Goal: Obtain resource: Obtain resource

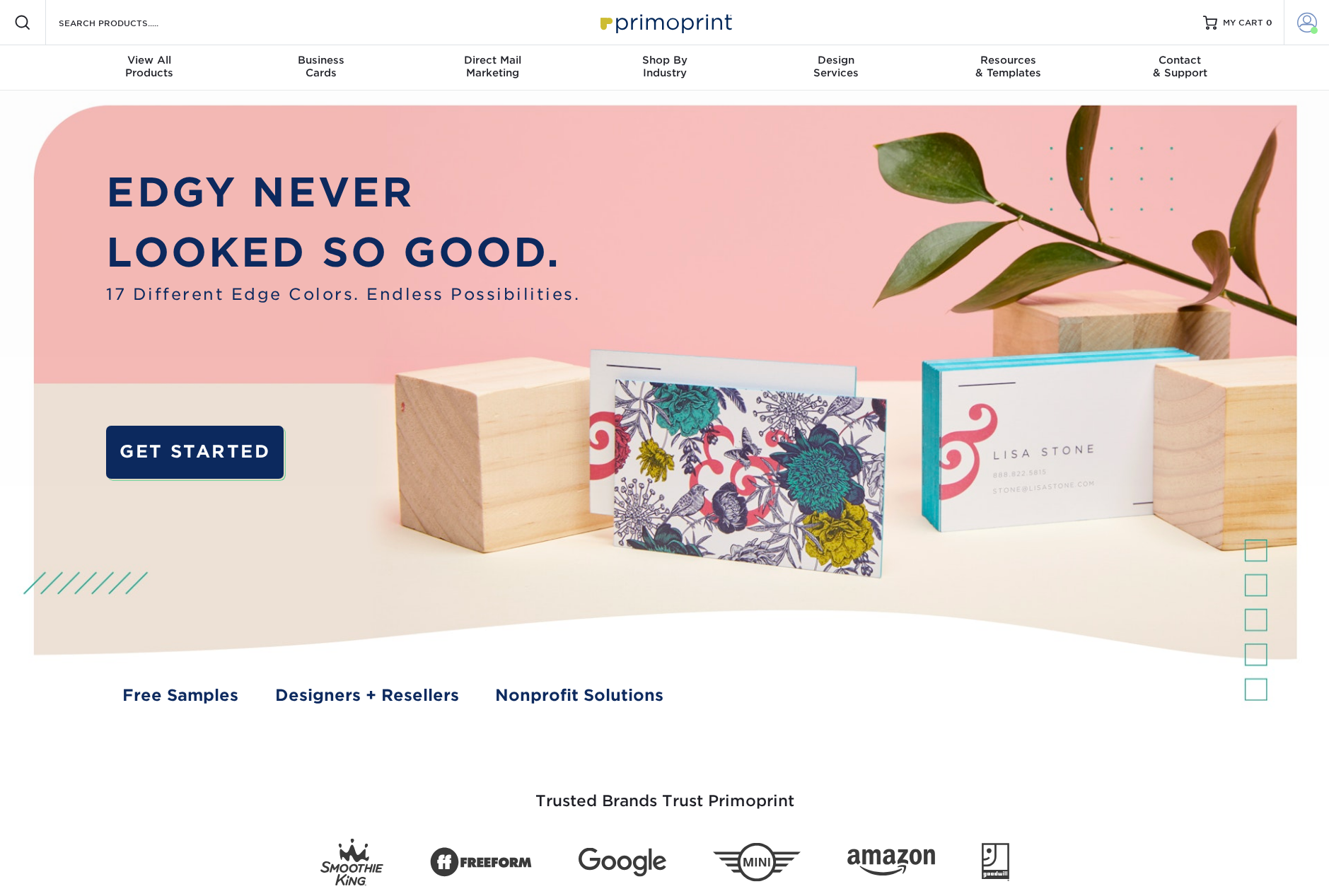
click at [1306, 26] on span at bounding box center [1306, 22] width 19 height 19
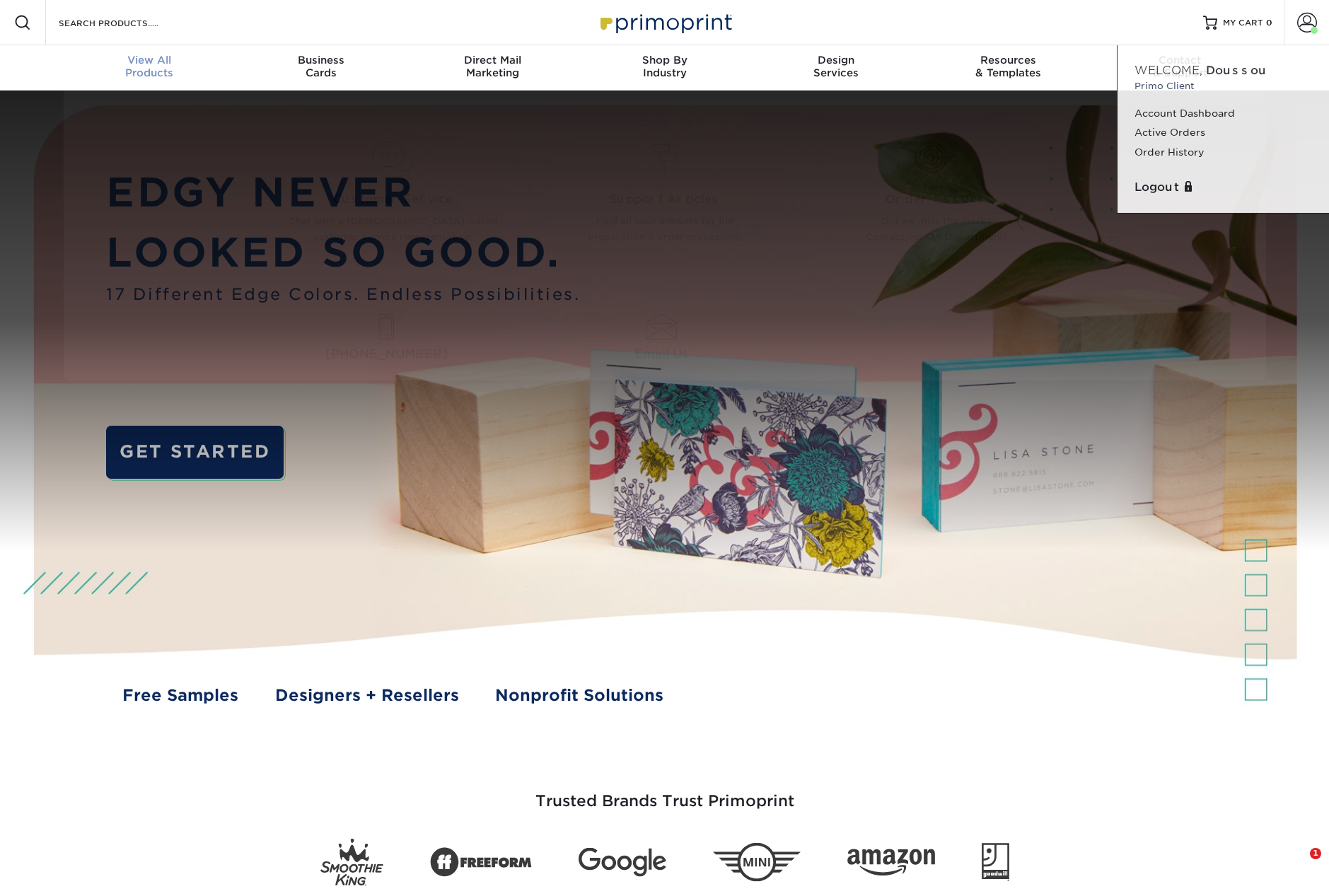
click at [162, 62] on span "View All" at bounding box center [149, 60] width 171 height 13
click at [132, 61] on span "View All" at bounding box center [149, 60] width 171 height 13
click at [299, 782] on h3 "Trusted Brands Trust Primoprint" at bounding box center [664, 792] width 828 height 69
click at [145, 67] on div "View All Products" at bounding box center [149, 66] width 171 height 25
click at [142, 20] on input "Search Products" at bounding box center [126, 22] width 138 height 17
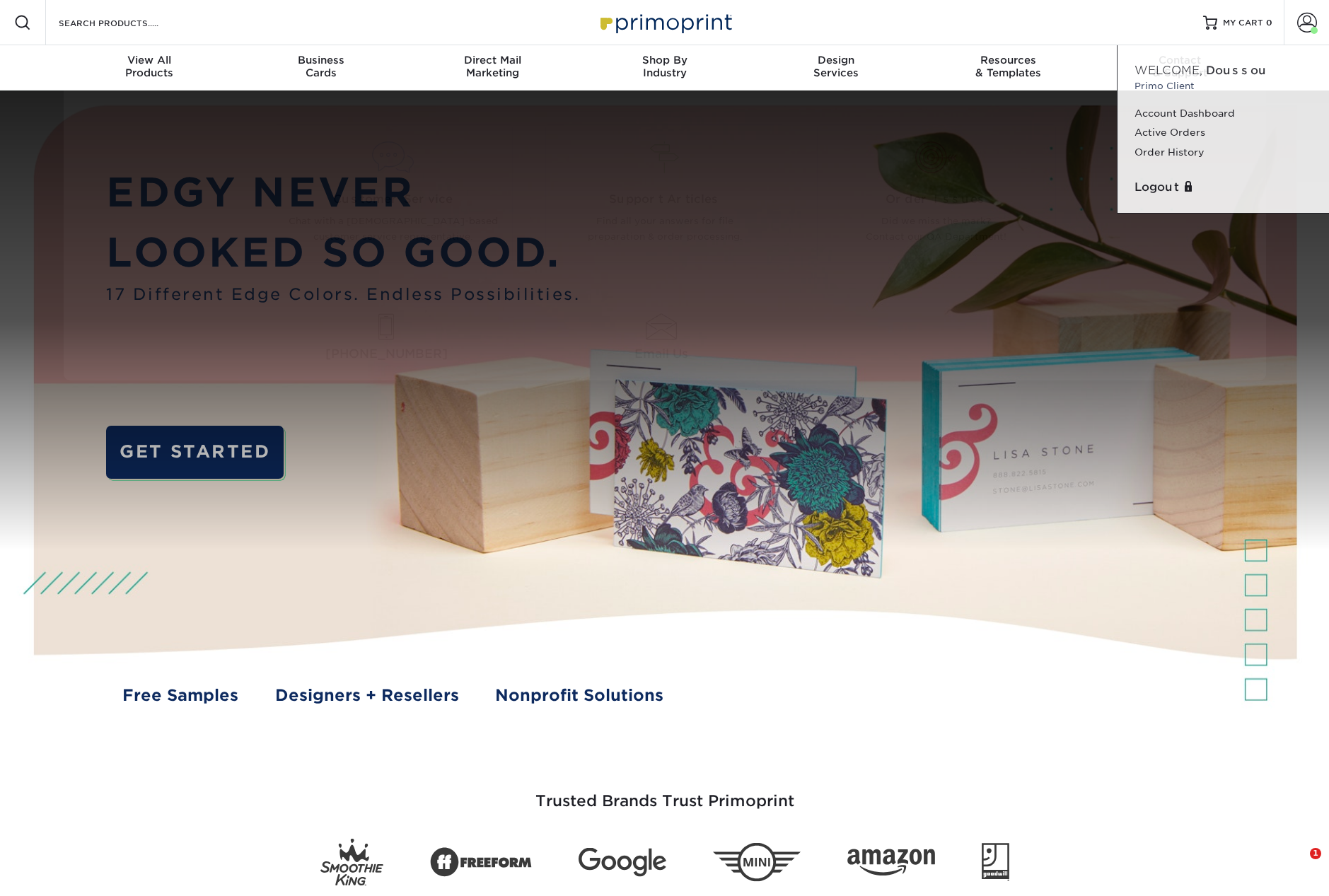
click at [27, 22] on span at bounding box center [22, 22] width 17 height 17
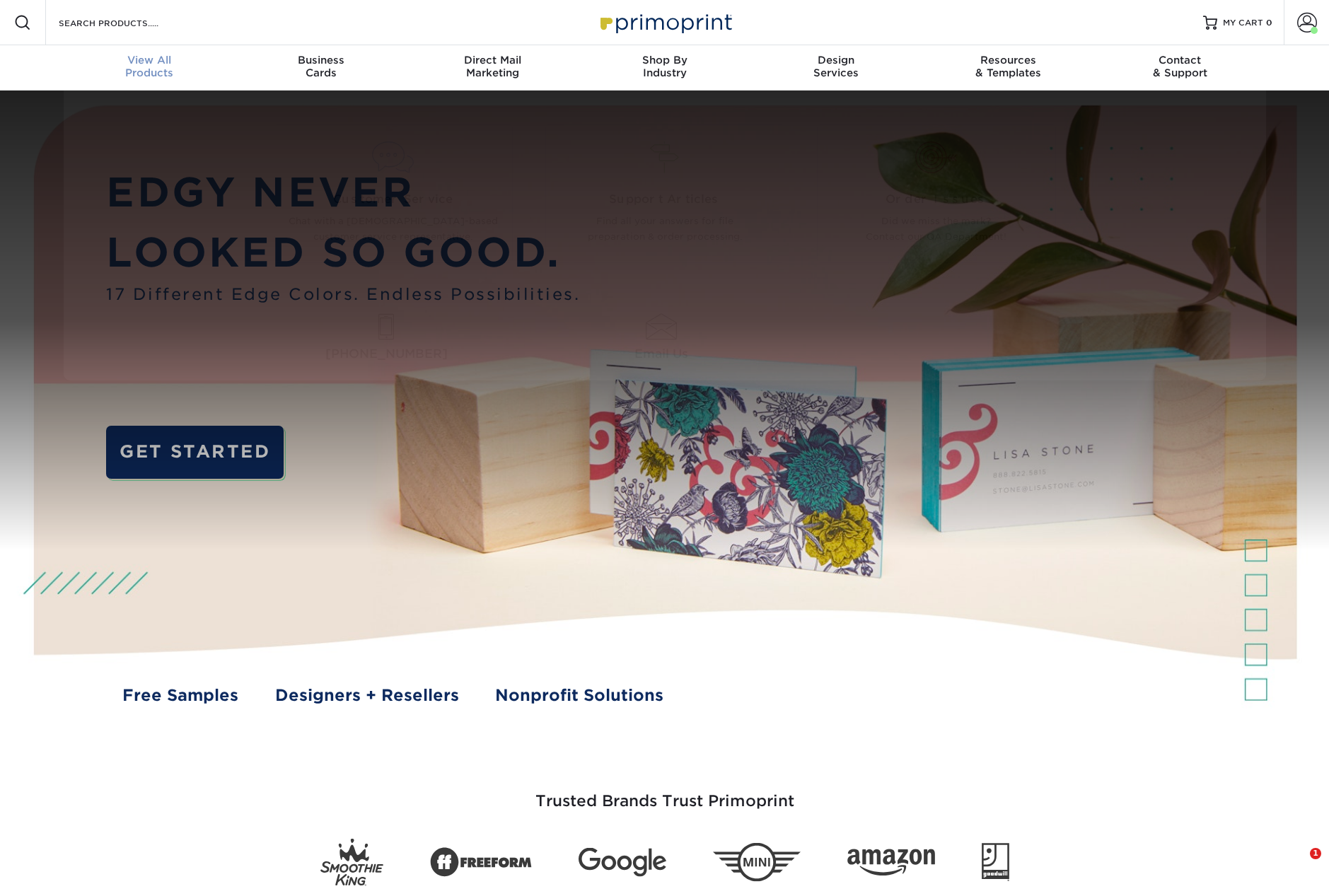
click at [144, 65] on span "View All" at bounding box center [149, 60] width 171 height 13
click at [1182, 72] on div "Contact & Support" at bounding box center [1179, 66] width 171 height 25
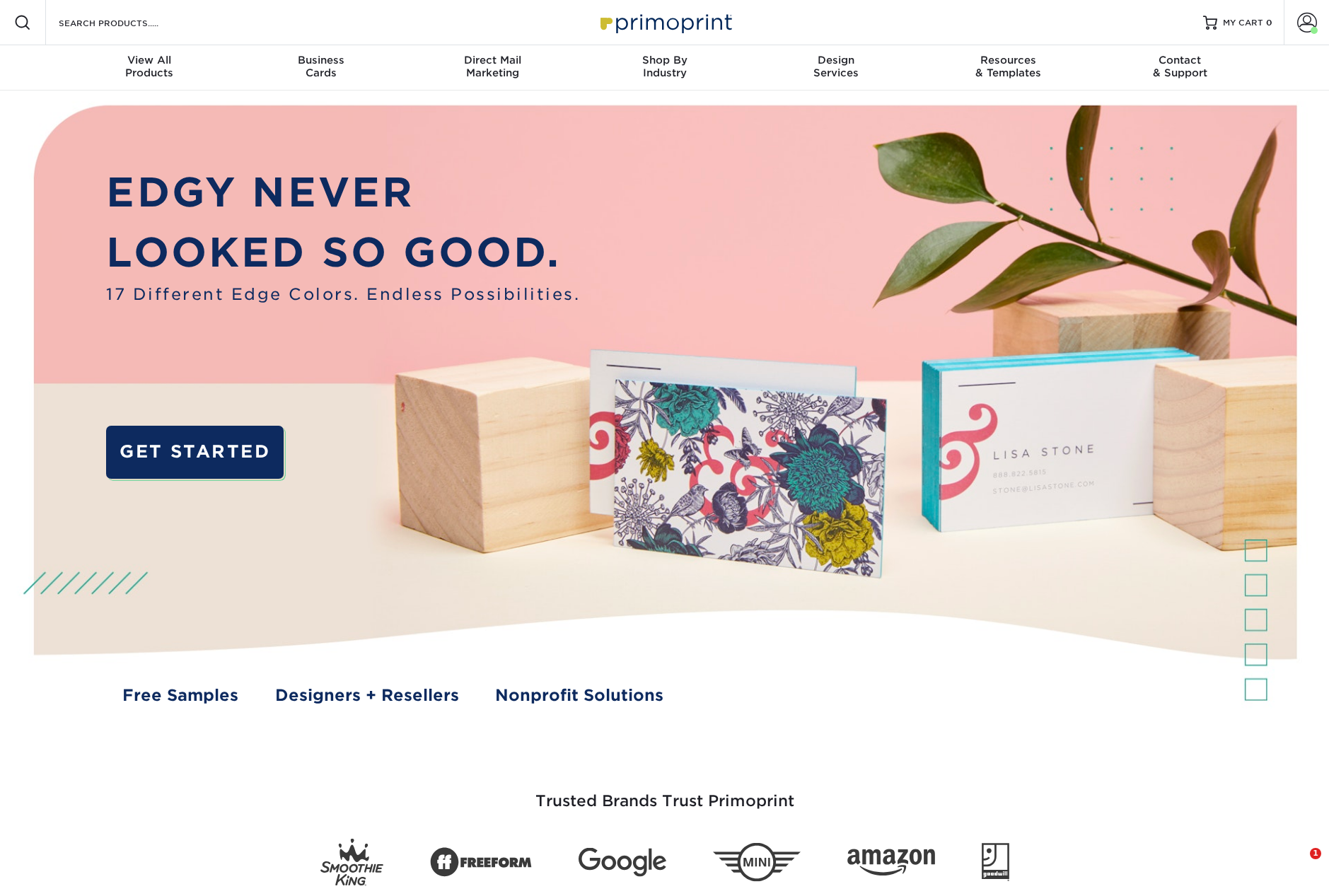
drag, startPoint x: 1323, startPoint y: 194, endPoint x: 1320, endPoint y: 123, distance: 71.1
click at [1320, 124] on div "EDGY NEVER LOOKED SO GOOD. 17 Different Edge Colors. Endless Possibilities. GET…" at bounding box center [664, 420] width 1329 height 658
drag, startPoint x: 1325, startPoint y: 118, endPoint x: 1326, endPoint y: 46, distance: 72.0
click at [1326, 91] on div "EDGY NEVER LOOKED SO GOOD. 17 Different Edge Colors. Endless Possibilities. GET…" at bounding box center [664, 420] width 1329 height 658
click at [1323, 91] on div "EDGY NEVER LOOKED SO GOOD. 17 Different Edge Colors. Endless Possibilities. GET…" at bounding box center [664, 420] width 1329 height 658
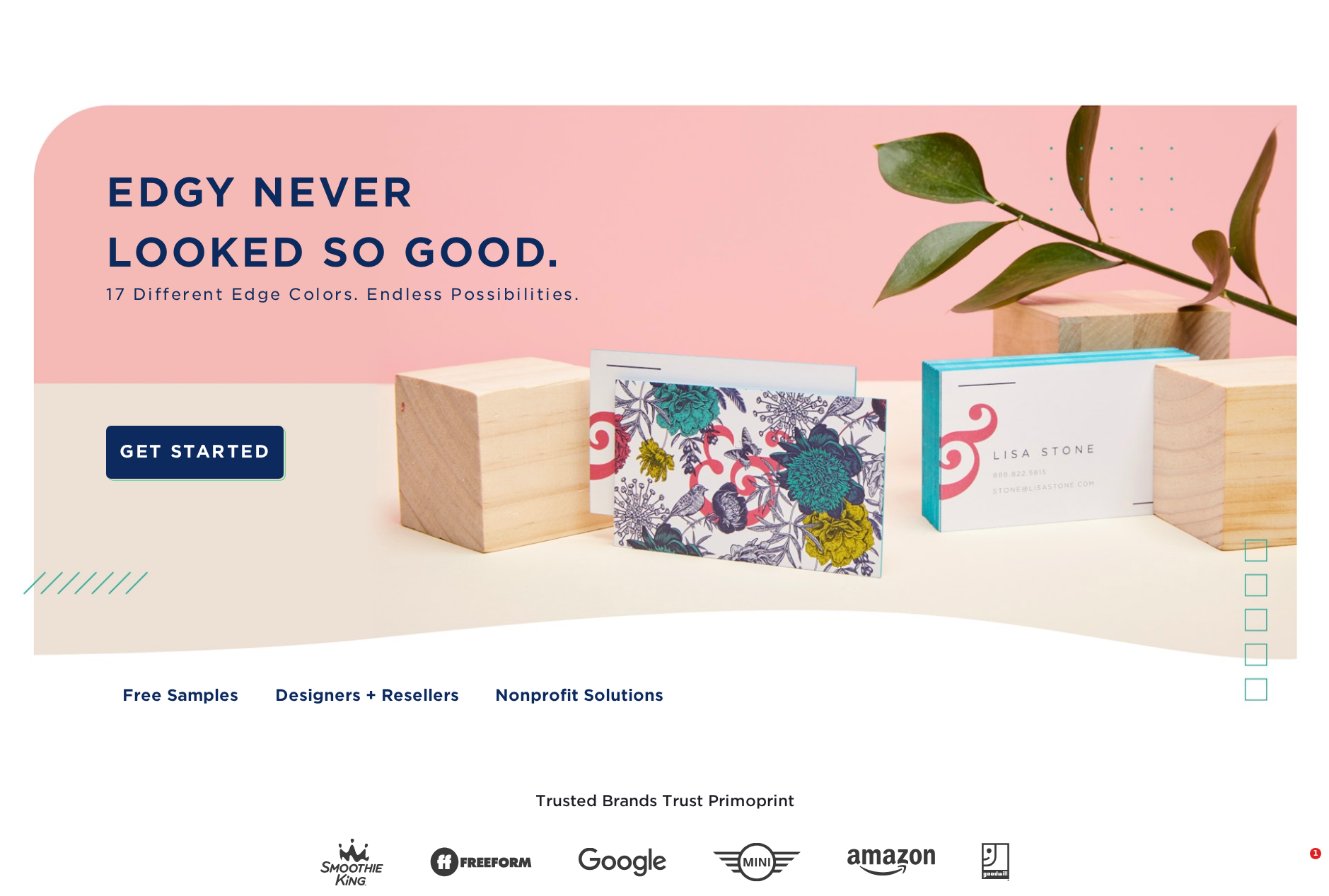
scroll to position [450, 0]
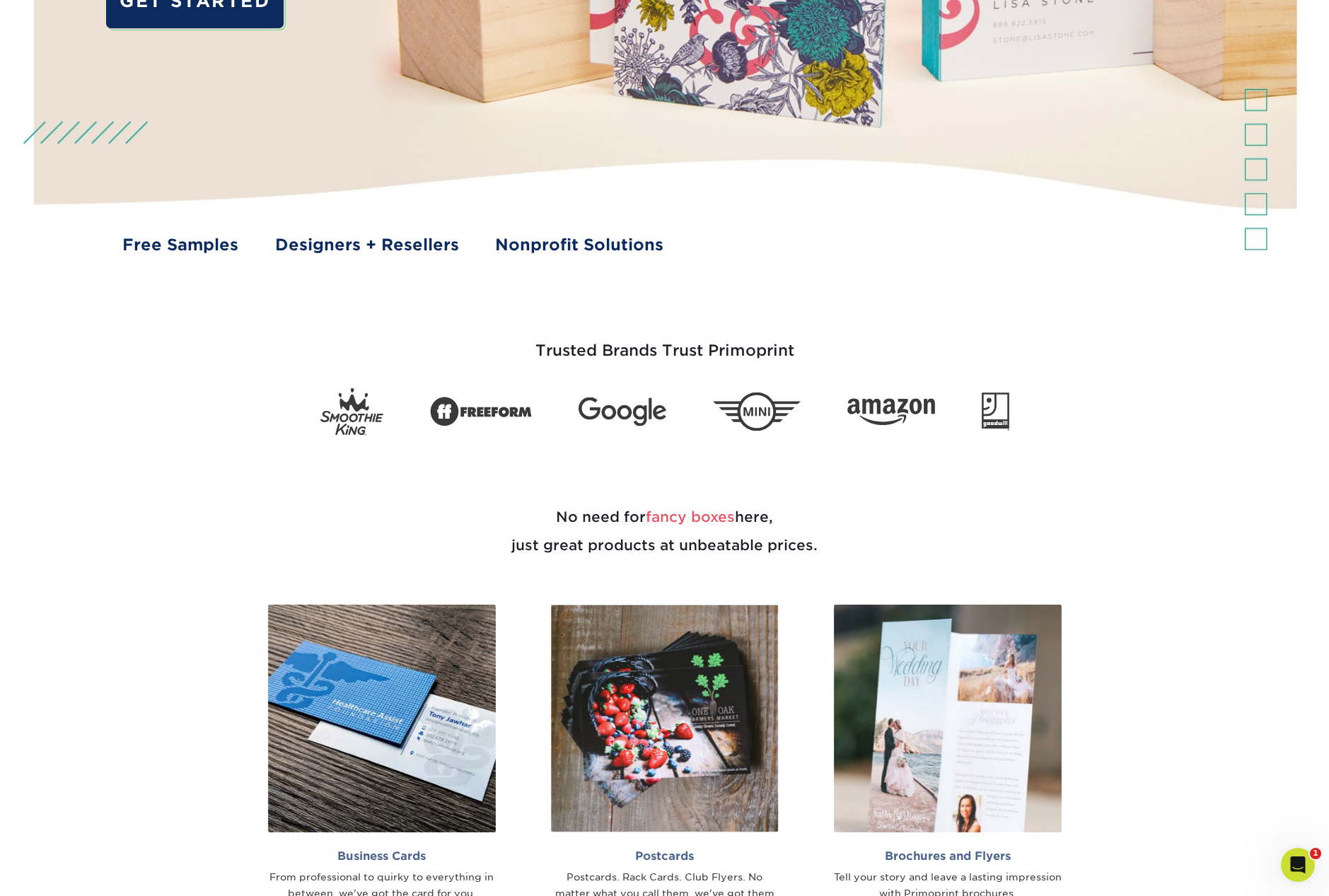
drag, startPoint x: 1324, startPoint y: 158, endPoint x: 1324, endPoint y: 70, distance: 88.0
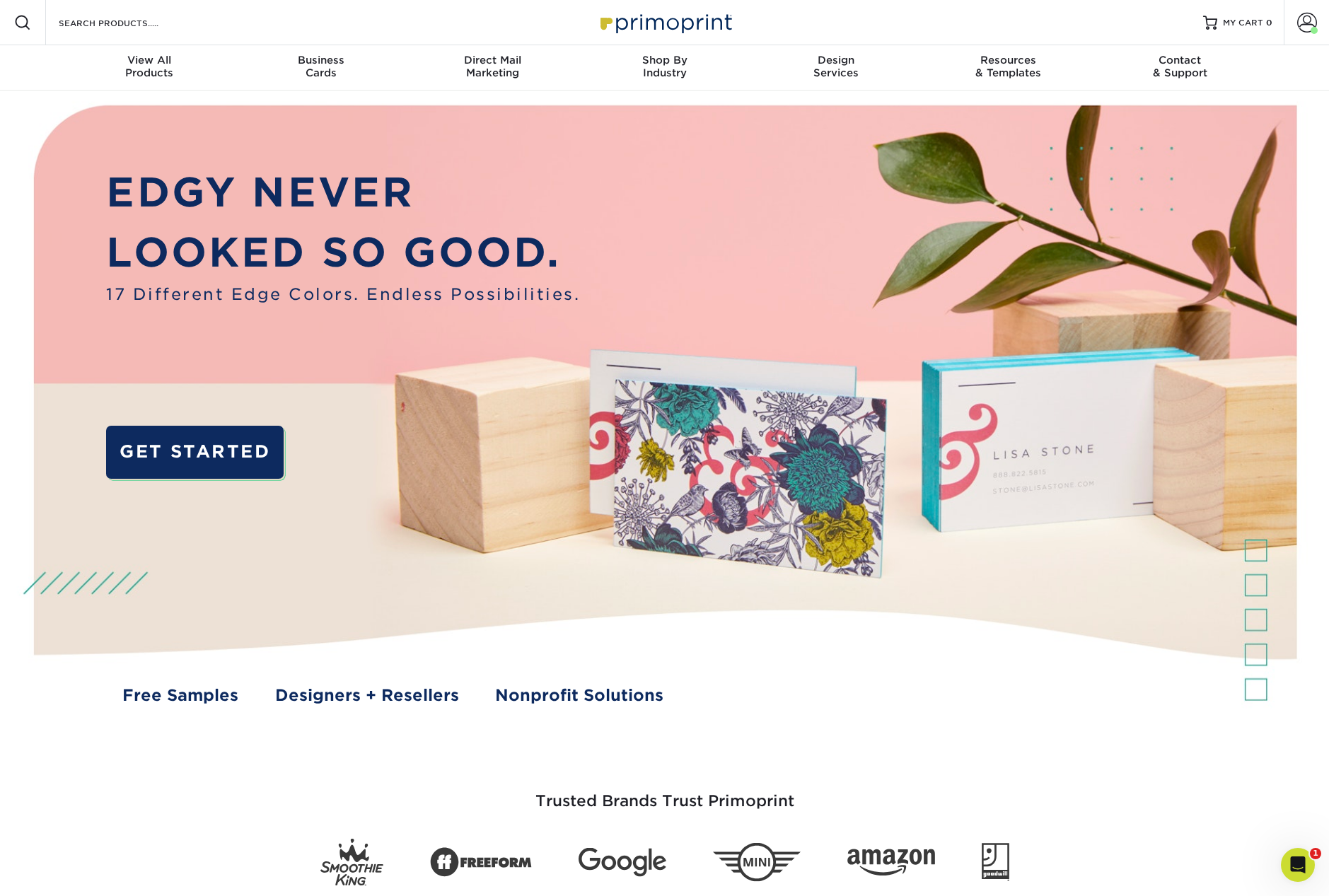
scroll to position [0, 0]
click at [139, 63] on span "View All" at bounding box center [149, 60] width 171 height 13
click at [345, 698] on link "Designers + Resellers" at bounding box center [367, 695] width 184 height 24
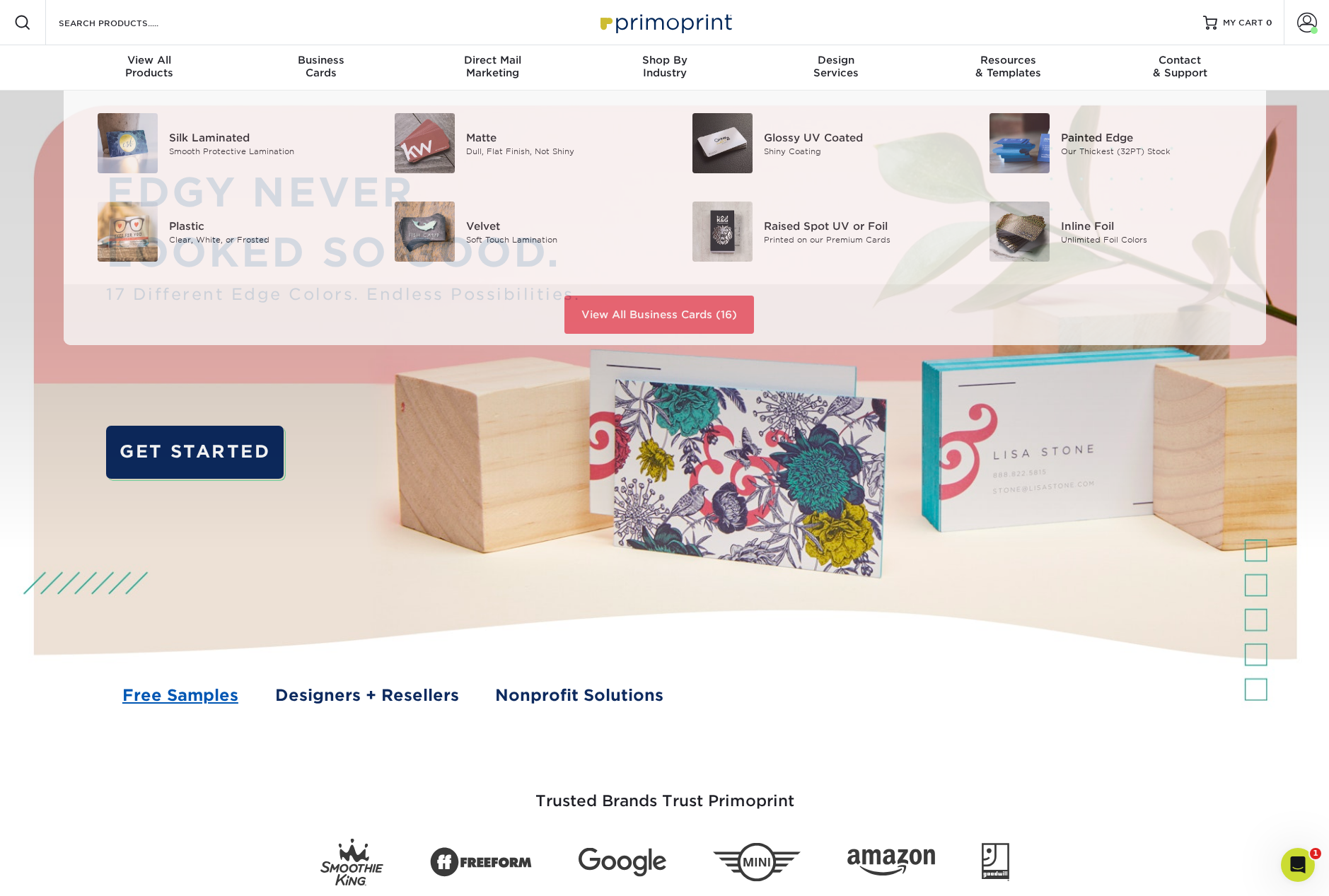
click at [189, 693] on link "Free Samples" at bounding box center [180, 695] width 116 height 24
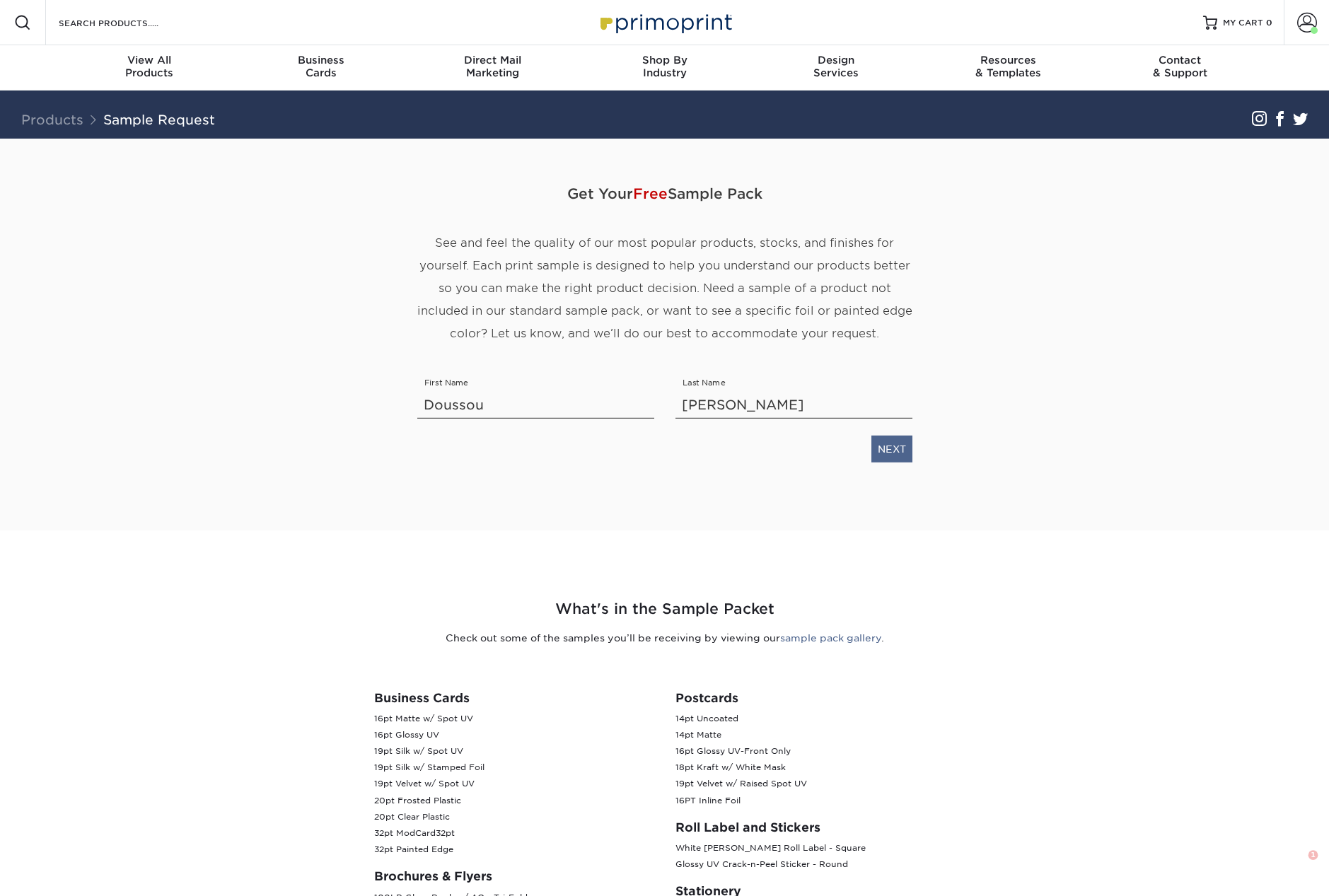
click at [879, 449] on link "NEXT" at bounding box center [892, 448] width 41 height 27
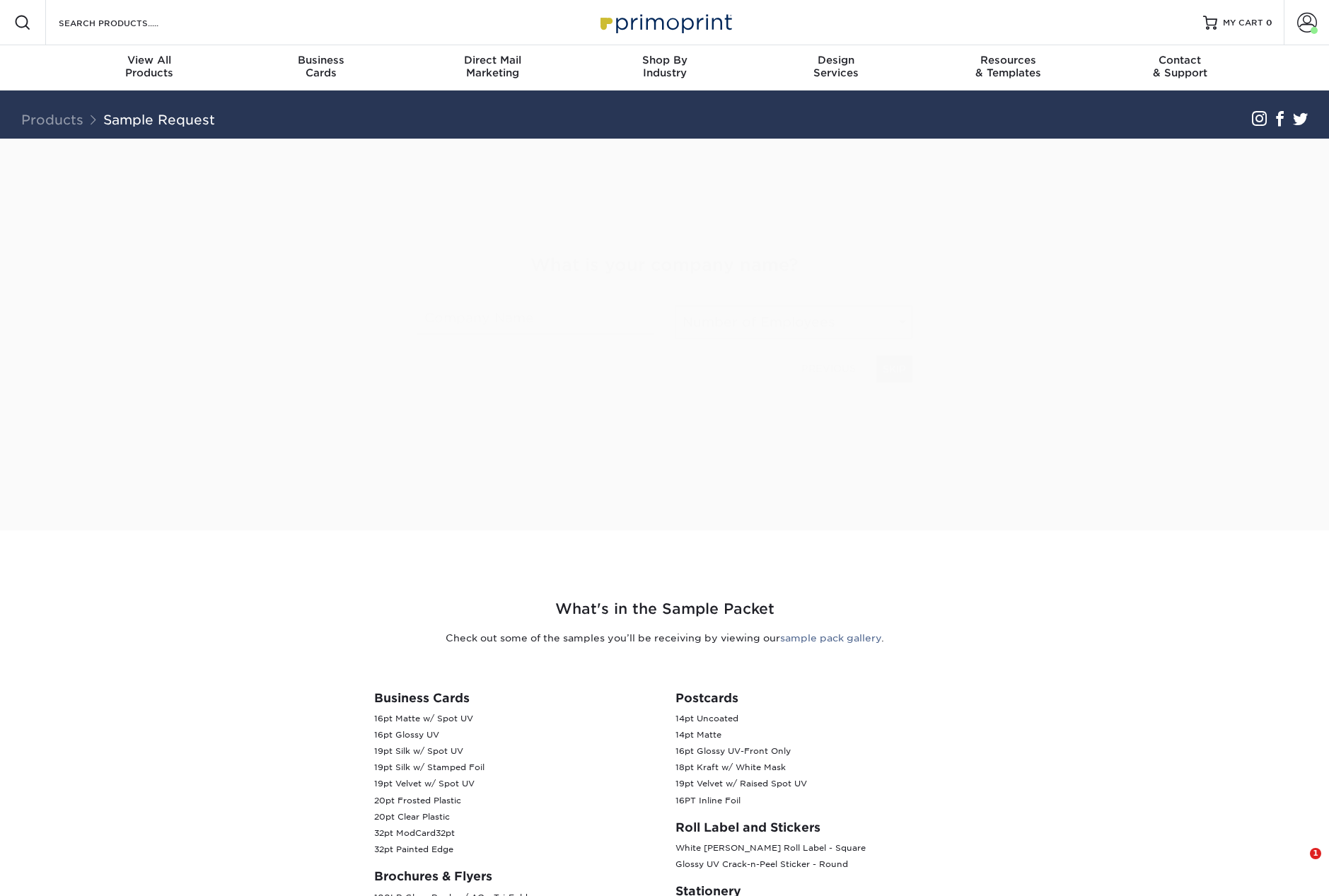
click at [897, 452] on div "Get Your Free Sample Pack See and feel the quality of our most popular products…" at bounding box center [664, 318] width 495 height 358
